Goal: Task Accomplishment & Management: Manage account settings

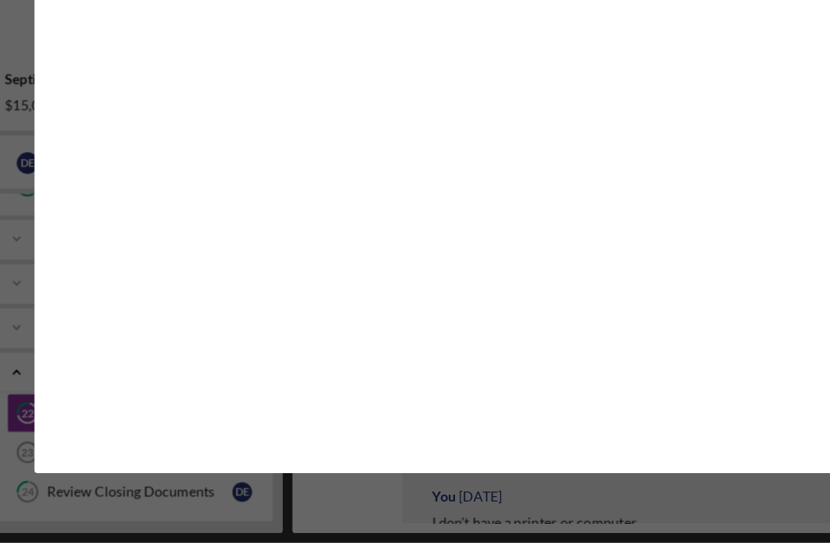
scroll to position [49, 0]
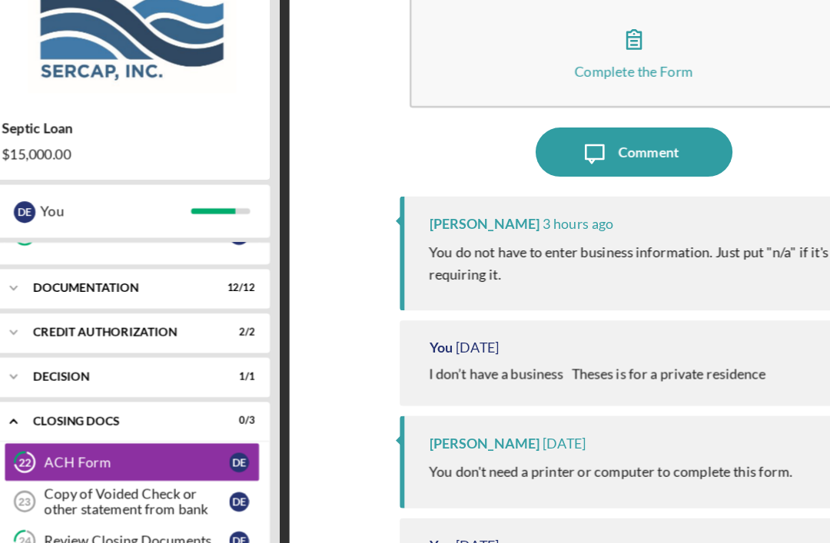
scroll to position [49, 0]
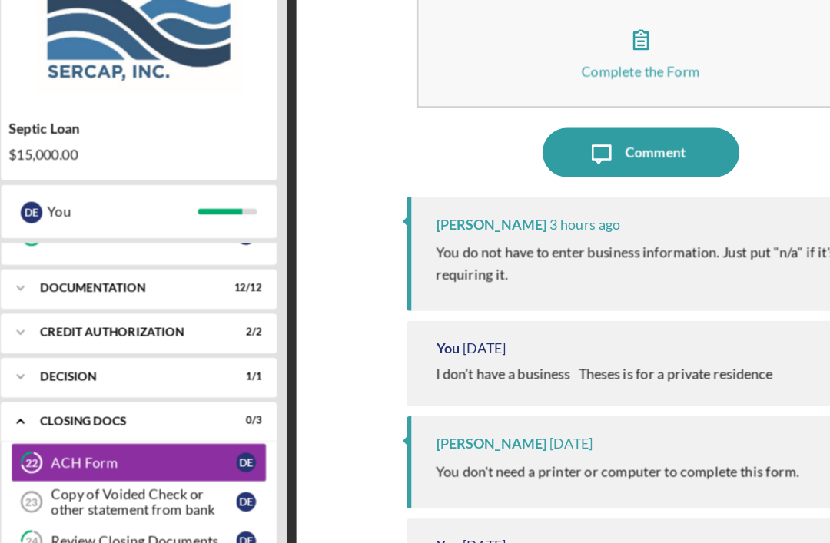
click at [102, 460] on div "Copy of Voided Check or other statement from bank" at bounding box center [165, 472] width 144 height 25
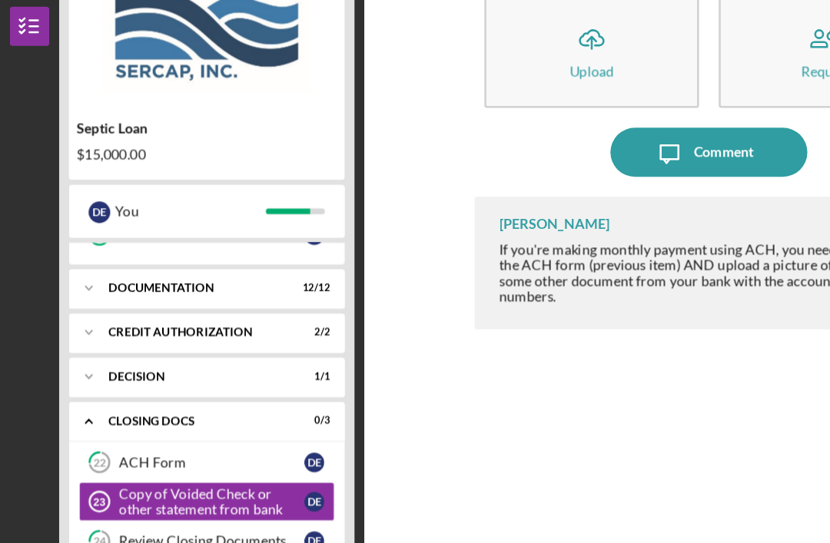
scroll to position [49, 0]
click at [178, 497] on div "Review Closing Documents" at bounding box center [165, 503] width 144 height 12
